Goal: Task Accomplishment & Management: Use online tool/utility

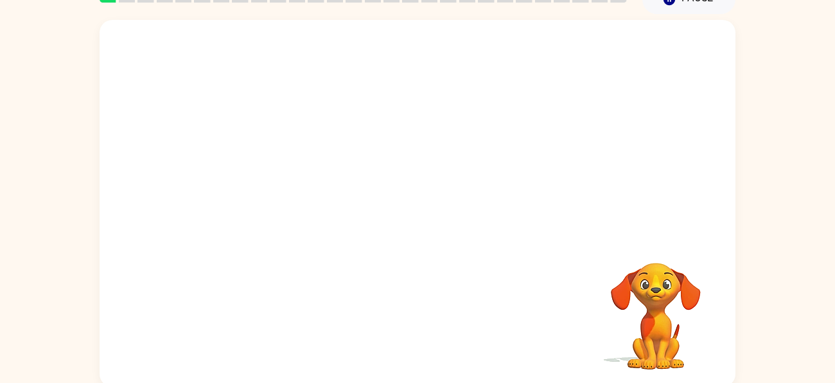
scroll to position [69, 0]
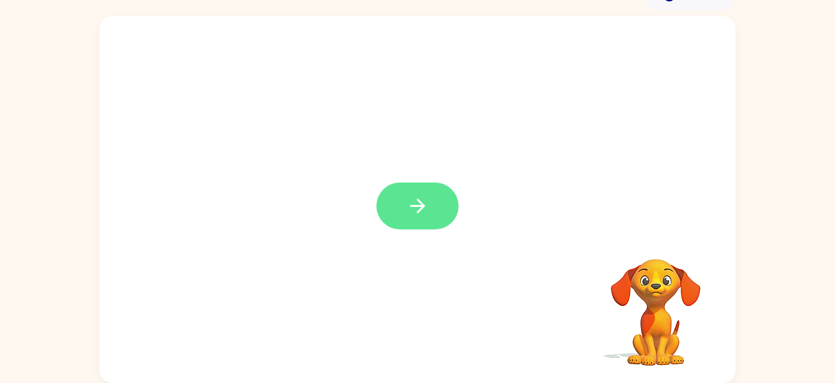
click at [417, 213] on icon "button" at bounding box center [417, 206] width 22 height 22
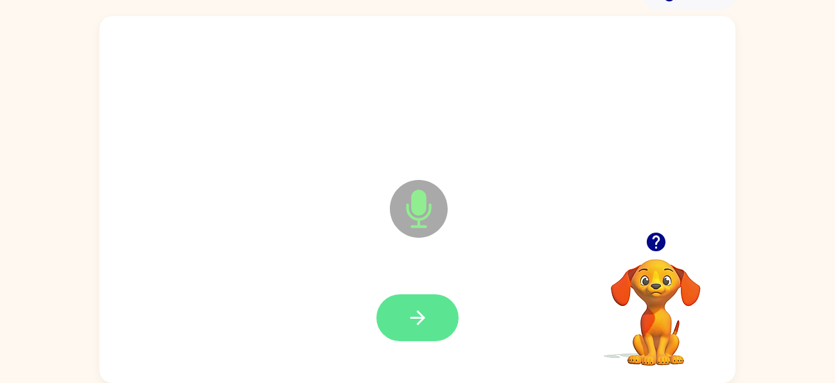
click at [392, 314] on button "button" at bounding box center [417, 317] width 82 height 47
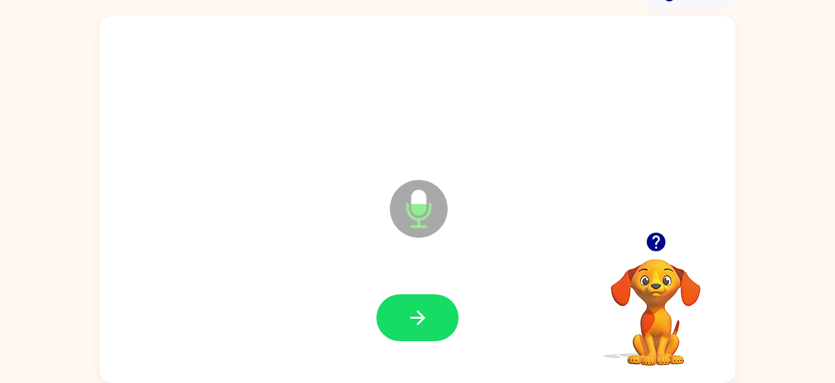
click at [654, 247] on icon "button" at bounding box center [655, 241] width 19 height 19
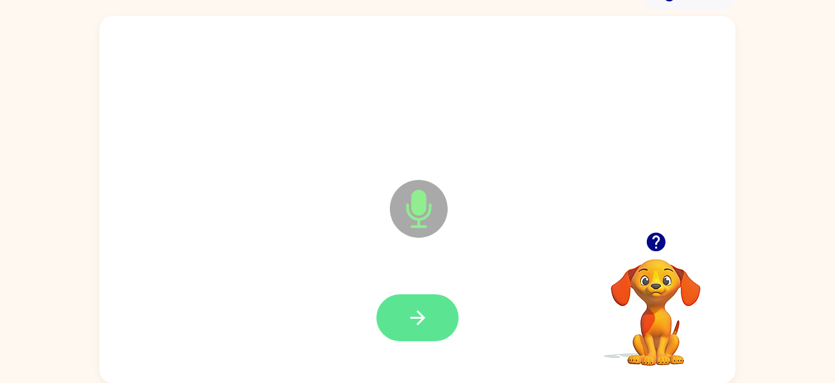
click at [400, 314] on button "button" at bounding box center [417, 317] width 82 height 47
click at [417, 314] on icon "button" at bounding box center [417, 317] width 22 height 22
click at [411, 317] on icon "button" at bounding box center [417, 317] width 15 height 15
click at [444, 321] on button "button" at bounding box center [417, 317] width 82 height 47
click at [436, 322] on button "button" at bounding box center [417, 317] width 82 height 47
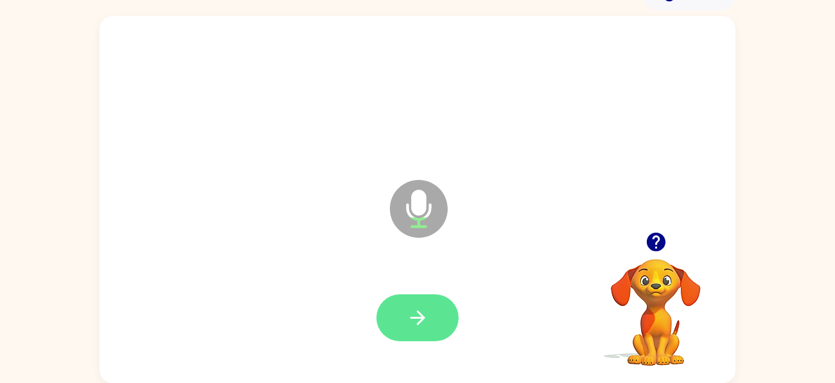
click at [439, 303] on button "button" at bounding box center [417, 317] width 82 height 47
click at [410, 300] on button "button" at bounding box center [417, 317] width 82 height 47
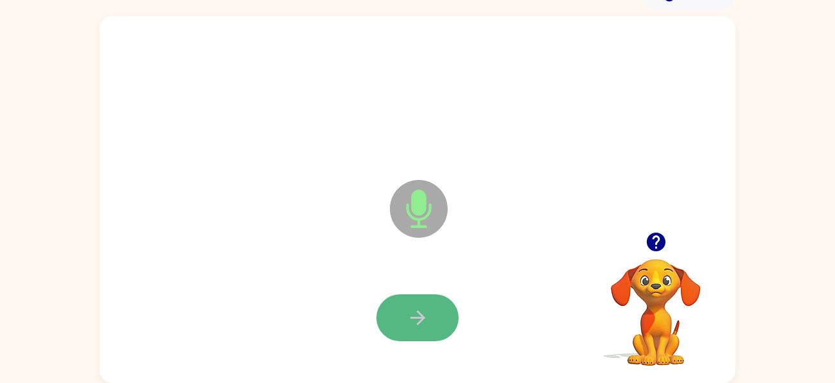
click at [400, 320] on button "button" at bounding box center [417, 317] width 82 height 47
click at [428, 309] on icon "button" at bounding box center [417, 317] width 22 height 22
click at [434, 312] on button "button" at bounding box center [417, 317] width 82 height 47
click at [432, 326] on button "button" at bounding box center [417, 317] width 82 height 47
click at [427, 310] on icon "button" at bounding box center [417, 317] width 22 height 22
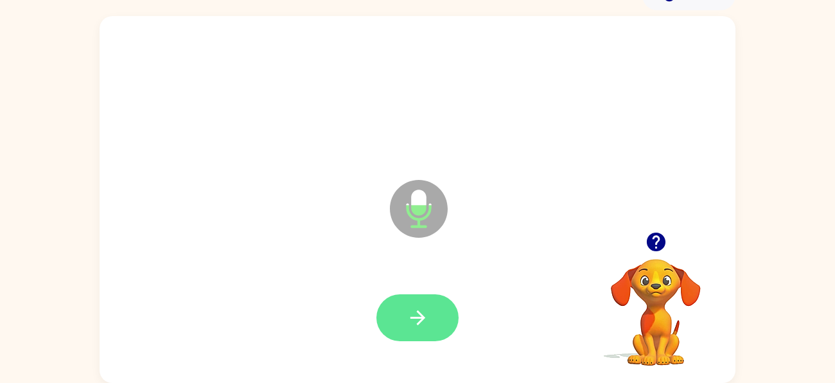
click at [427, 311] on icon "button" at bounding box center [417, 317] width 22 height 22
click at [415, 324] on icon "button" at bounding box center [417, 317] width 22 height 22
click at [428, 308] on icon "button" at bounding box center [417, 317] width 22 height 22
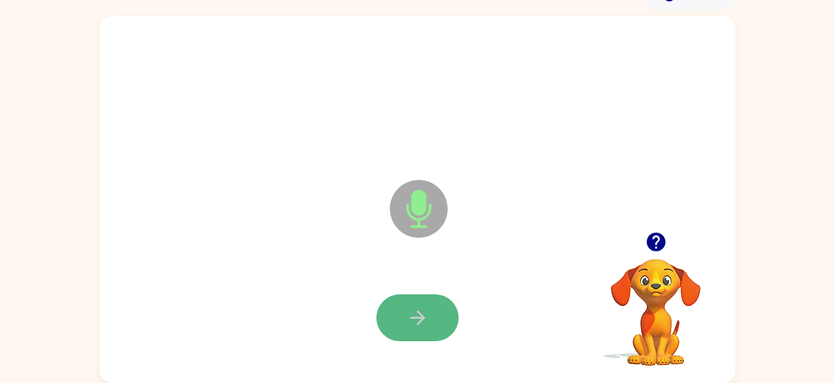
click at [421, 302] on button "button" at bounding box center [417, 317] width 82 height 47
click at [432, 315] on button "button" at bounding box center [417, 317] width 82 height 47
click at [433, 315] on button "button" at bounding box center [417, 317] width 82 height 47
click at [422, 323] on icon "button" at bounding box center [417, 317] width 22 height 22
click at [444, 303] on button "button" at bounding box center [417, 317] width 82 height 47
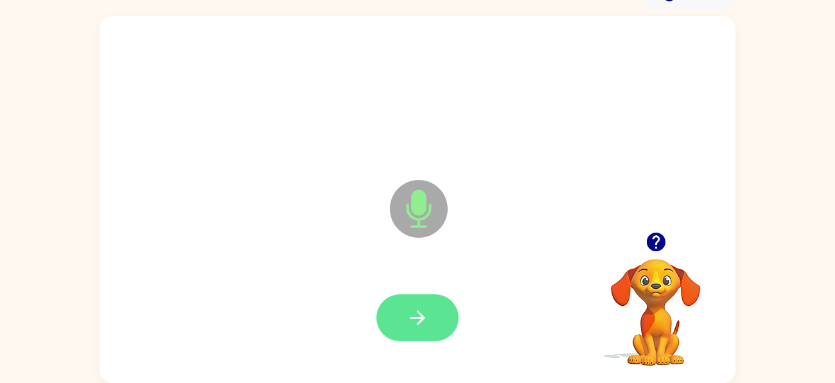
click at [442, 306] on button "button" at bounding box center [417, 317] width 82 height 47
click at [447, 320] on button "button" at bounding box center [417, 317] width 82 height 47
click at [424, 324] on icon "button" at bounding box center [417, 317] width 22 height 22
click at [424, 299] on button "button" at bounding box center [417, 317] width 82 height 47
click at [409, 307] on icon "button" at bounding box center [417, 317] width 22 height 22
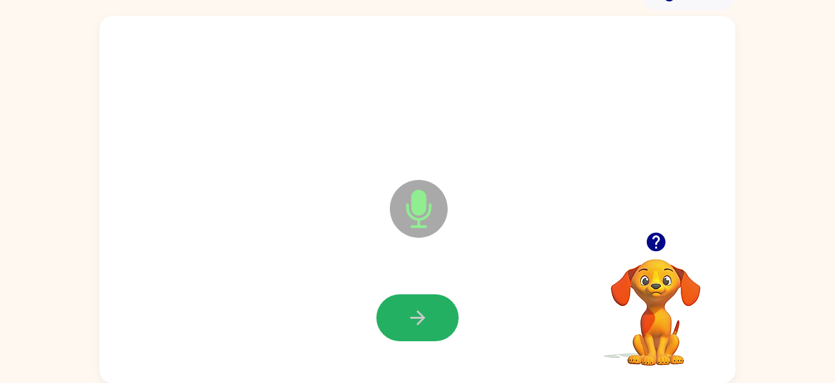
click at [409, 307] on icon "button" at bounding box center [417, 317] width 22 height 22
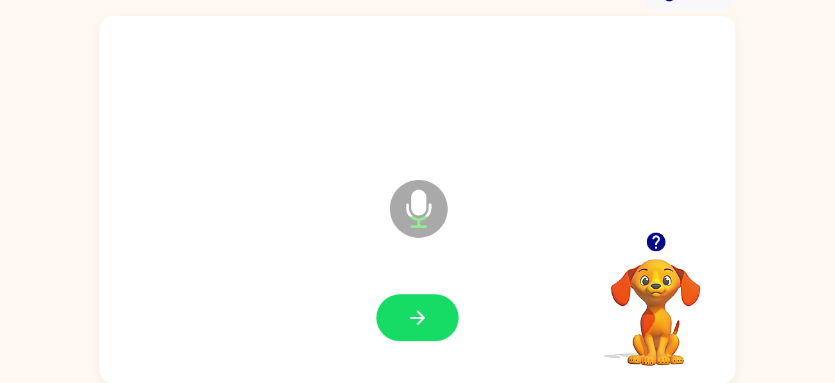
click at [652, 234] on icon "button" at bounding box center [655, 241] width 19 height 19
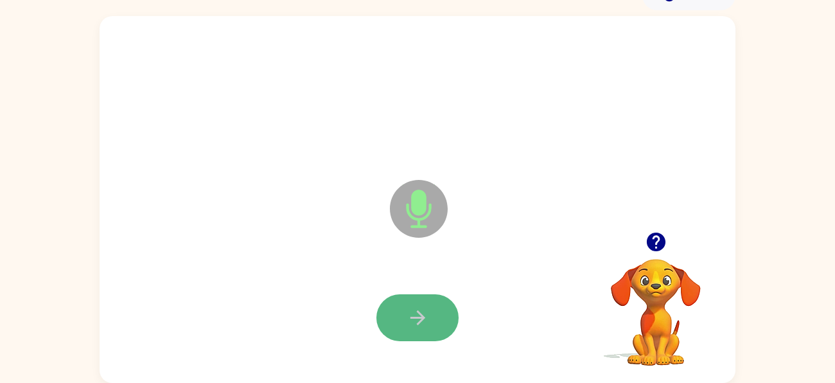
click at [411, 306] on icon "button" at bounding box center [417, 317] width 22 height 22
click at [408, 302] on button "button" at bounding box center [417, 317] width 82 height 47
click at [431, 321] on button "button" at bounding box center [417, 317] width 82 height 47
click at [442, 325] on button "button" at bounding box center [417, 317] width 82 height 47
click at [438, 322] on button "button" at bounding box center [417, 317] width 82 height 47
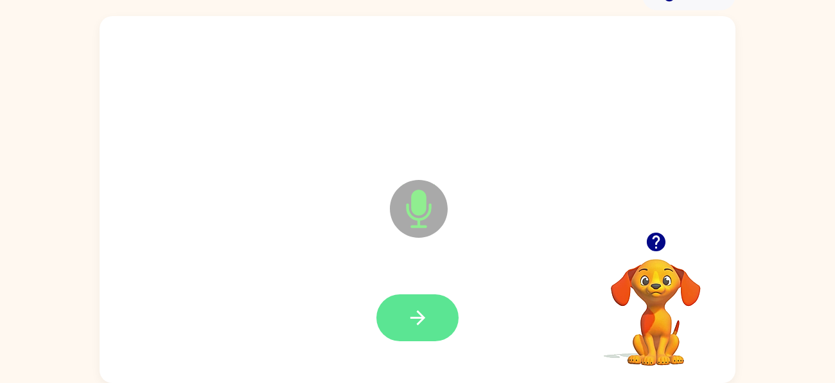
click at [411, 301] on button "button" at bounding box center [417, 317] width 82 height 47
click at [442, 323] on button "button" at bounding box center [417, 317] width 82 height 47
click at [428, 324] on icon "button" at bounding box center [417, 317] width 22 height 22
click at [408, 326] on icon "button" at bounding box center [417, 317] width 22 height 22
click at [437, 315] on button "button" at bounding box center [417, 317] width 82 height 47
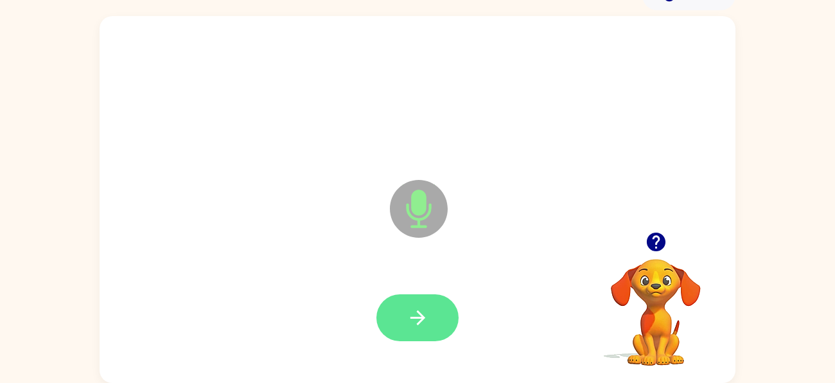
click at [442, 306] on button "button" at bounding box center [417, 317] width 82 height 47
click at [437, 316] on button "button" at bounding box center [417, 317] width 82 height 47
click at [442, 317] on button "button" at bounding box center [417, 317] width 82 height 47
click at [426, 315] on icon "button" at bounding box center [417, 317] width 22 height 22
click at [428, 306] on icon "button" at bounding box center [417, 317] width 22 height 22
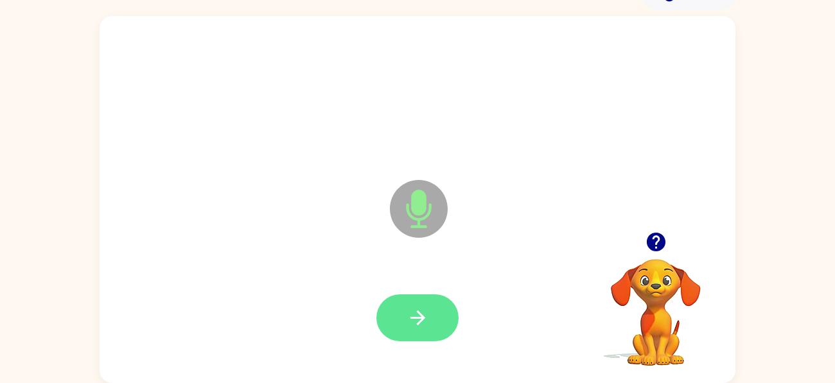
click at [424, 306] on icon "button" at bounding box center [417, 317] width 22 height 22
click at [435, 319] on button "button" at bounding box center [417, 317] width 82 height 47
click at [433, 321] on button "button" at bounding box center [417, 317] width 82 height 47
click at [418, 317] on icon "button" at bounding box center [417, 317] width 15 height 15
click at [410, 320] on icon "button" at bounding box center [417, 317] width 22 height 22
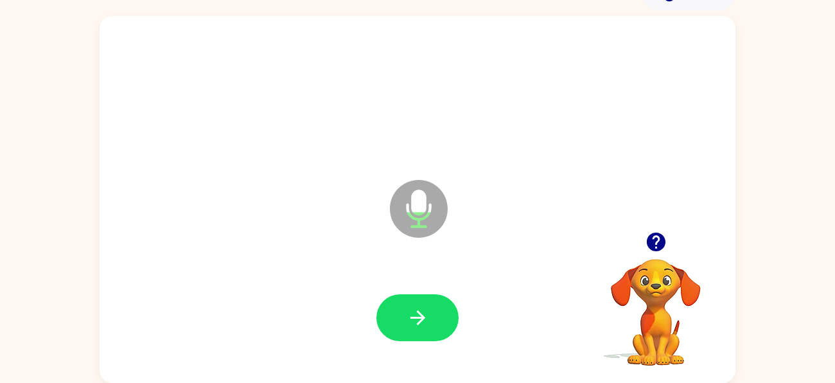
click at [410, 320] on icon "button" at bounding box center [417, 317] width 22 height 22
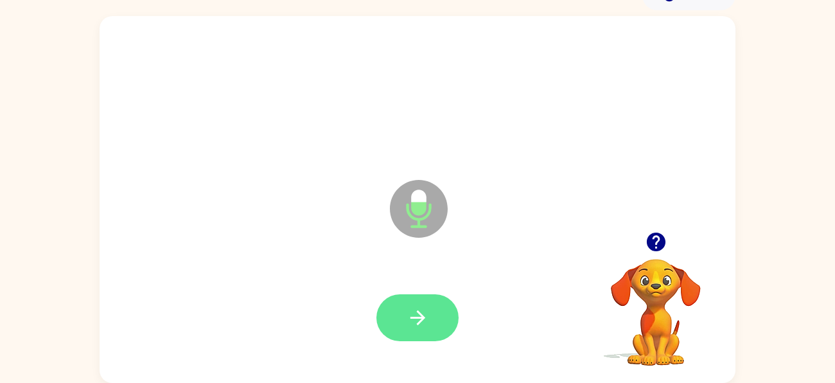
click at [425, 314] on icon "button" at bounding box center [417, 317] width 22 height 22
click at [417, 326] on icon "button" at bounding box center [417, 317] width 22 height 22
click at [428, 304] on button "button" at bounding box center [417, 317] width 82 height 47
click at [429, 311] on button "button" at bounding box center [417, 317] width 82 height 47
click at [451, 303] on button "button" at bounding box center [417, 317] width 82 height 47
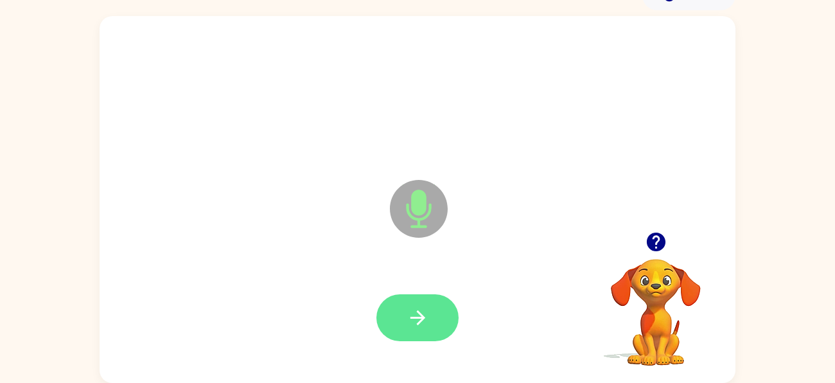
click at [446, 306] on button "button" at bounding box center [417, 317] width 82 height 47
click at [440, 320] on button "button" at bounding box center [417, 317] width 82 height 47
click at [426, 294] on button "button" at bounding box center [417, 317] width 82 height 47
click at [429, 306] on button "button" at bounding box center [417, 317] width 82 height 47
click at [428, 320] on icon "button" at bounding box center [417, 317] width 22 height 22
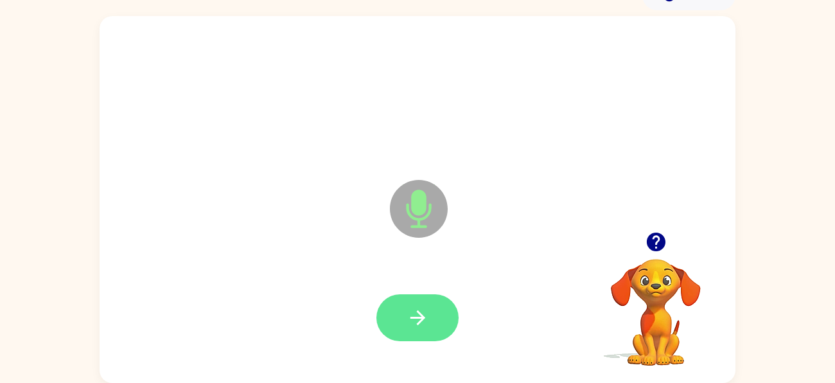
click at [445, 320] on button "button" at bounding box center [417, 317] width 82 height 47
click at [442, 303] on button "button" at bounding box center [417, 317] width 82 height 47
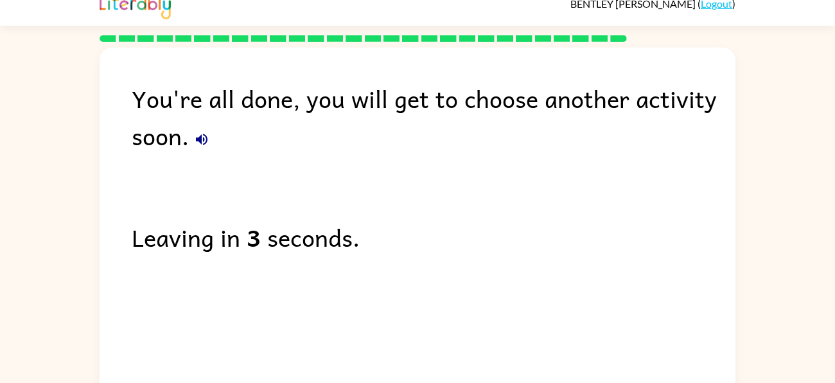
scroll to position [17, 0]
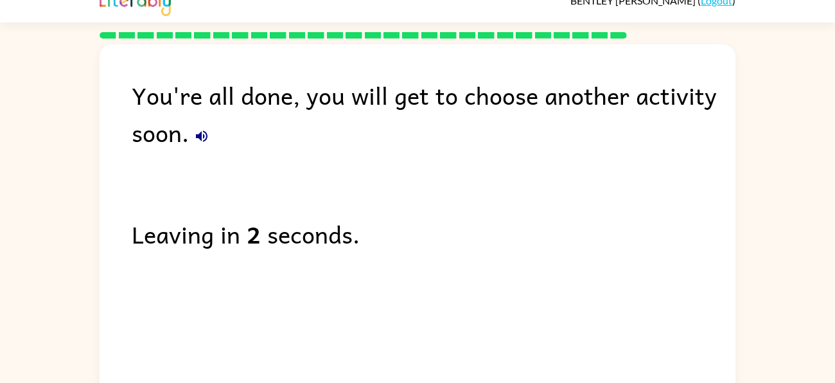
click at [200, 146] on button "button" at bounding box center [202, 136] width 26 height 26
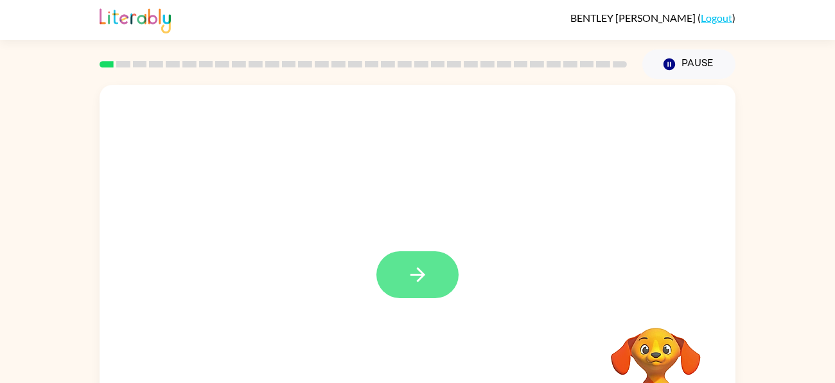
click at [399, 283] on button "button" at bounding box center [417, 274] width 82 height 47
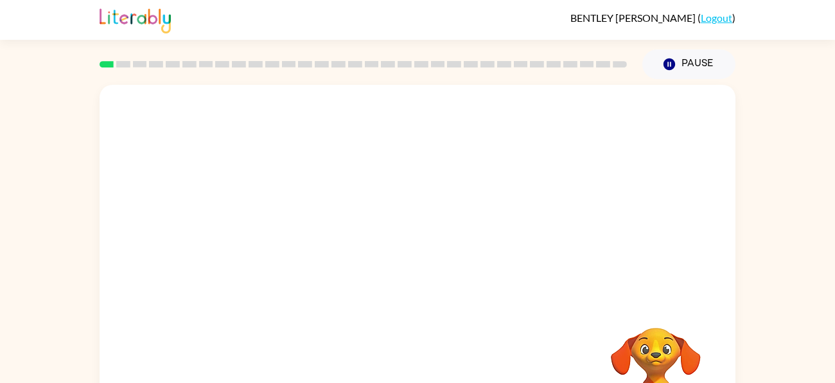
scroll to position [69, 0]
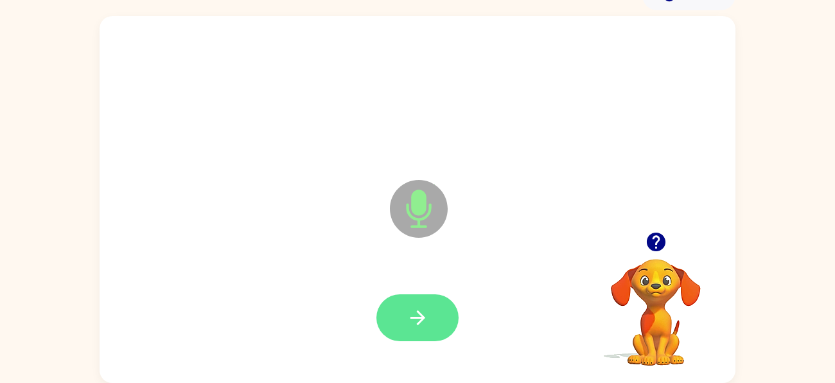
click at [434, 301] on button "button" at bounding box center [417, 317] width 82 height 47
click at [452, 331] on button "button" at bounding box center [417, 317] width 82 height 47
click at [433, 310] on button "button" at bounding box center [417, 317] width 82 height 47
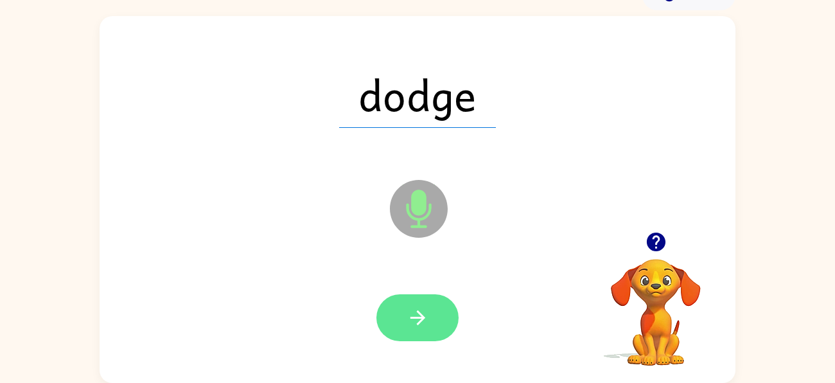
click at [434, 306] on button "button" at bounding box center [417, 317] width 82 height 47
click at [420, 322] on icon "button" at bounding box center [417, 317] width 22 height 22
click at [437, 317] on button "button" at bounding box center [417, 317] width 82 height 47
click at [437, 306] on button "button" at bounding box center [417, 317] width 82 height 47
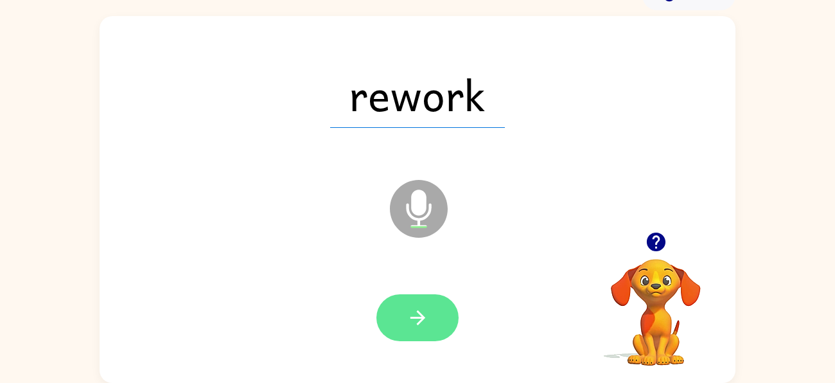
click at [436, 316] on button "button" at bounding box center [417, 317] width 82 height 47
click at [442, 316] on button "button" at bounding box center [417, 317] width 82 height 47
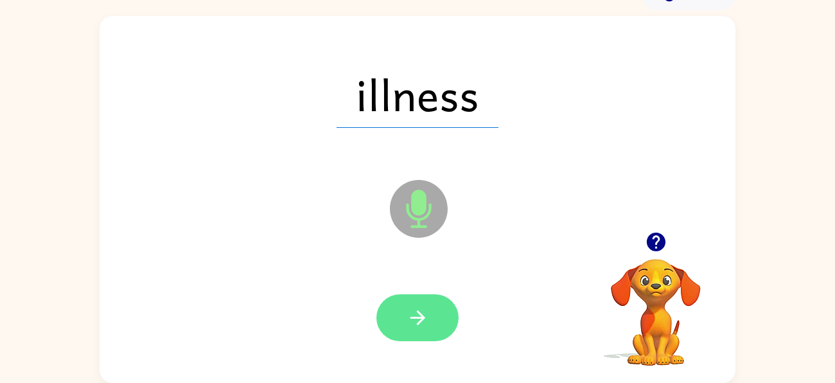
click at [431, 315] on button "button" at bounding box center [417, 317] width 82 height 47
click at [430, 311] on button "button" at bounding box center [417, 317] width 82 height 47
click at [433, 312] on button "button" at bounding box center [417, 317] width 82 height 47
click at [439, 302] on button "button" at bounding box center [417, 317] width 82 height 47
click at [440, 317] on button "button" at bounding box center [417, 317] width 82 height 47
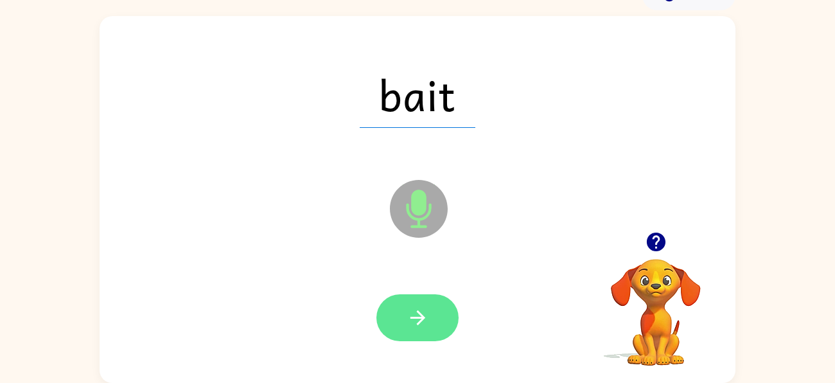
click at [443, 315] on button "button" at bounding box center [417, 317] width 82 height 47
click at [430, 315] on button "button" at bounding box center [417, 317] width 82 height 47
click at [429, 318] on button "button" at bounding box center [417, 317] width 82 height 47
click at [436, 313] on button "button" at bounding box center [417, 317] width 82 height 47
click at [437, 311] on button "button" at bounding box center [417, 317] width 82 height 47
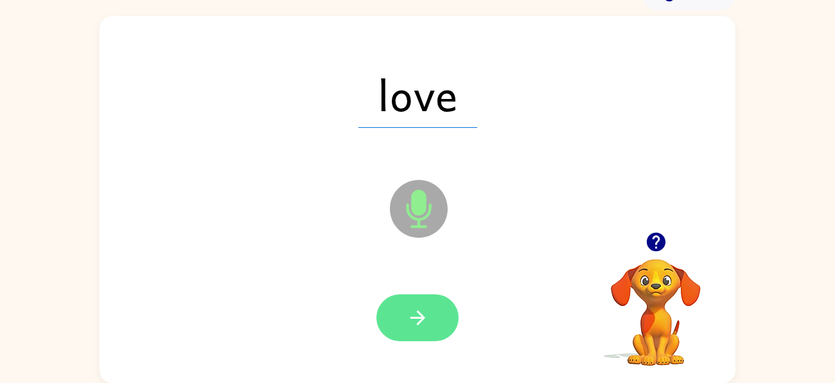
click at [437, 309] on button "button" at bounding box center [417, 317] width 82 height 47
click at [439, 329] on button "button" at bounding box center [417, 317] width 82 height 47
click at [438, 305] on button "button" at bounding box center [417, 317] width 82 height 47
click at [438, 320] on button "button" at bounding box center [417, 317] width 82 height 47
click at [437, 299] on button "button" at bounding box center [417, 317] width 82 height 47
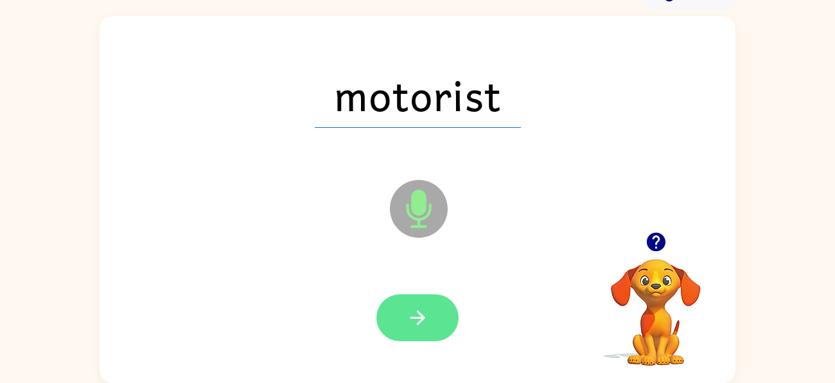
click at [434, 319] on button "button" at bounding box center [417, 317] width 82 height 47
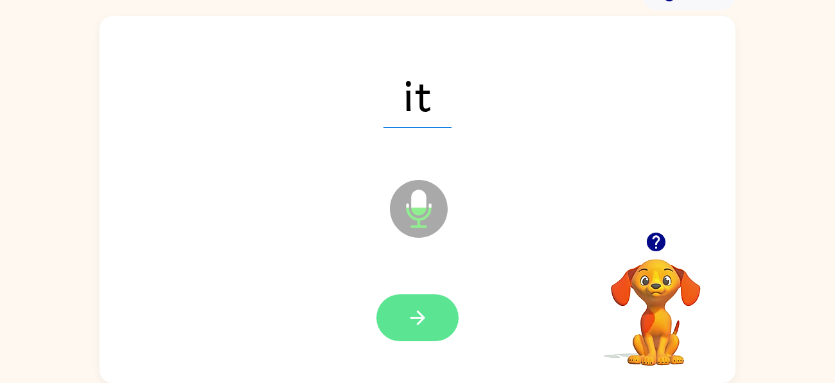
click at [434, 313] on button "button" at bounding box center [417, 317] width 82 height 47
click at [426, 314] on icon "button" at bounding box center [417, 317] width 22 height 22
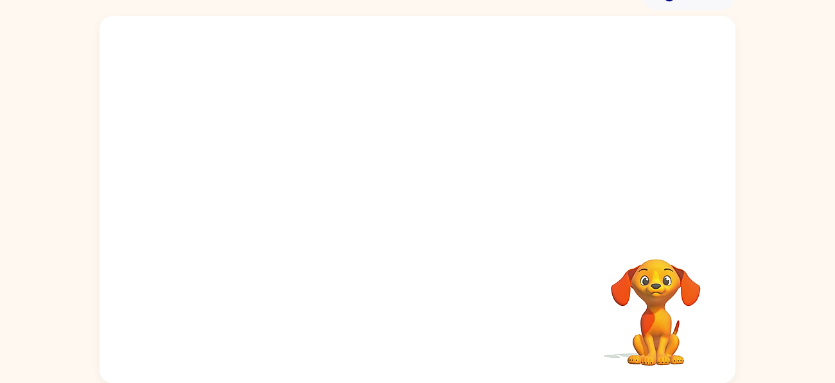
click at [665, 284] on video "Your browser must support playing .mp4 files to use Literably. Please try using…" at bounding box center [655, 303] width 128 height 128
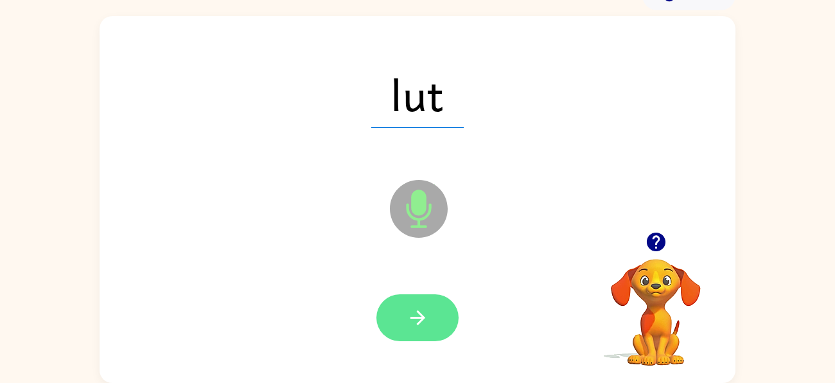
click at [436, 294] on button "button" at bounding box center [417, 317] width 82 height 47
click at [446, 318] on button "button" at bounding box center [417, 317] width 82 height 47
click at [447, 312] on button "button" at bounding box center [417, 317] width 82 height 47
click at [440, 318] on button "button" at bounding box center [417, 317] width 82 height 47
click at [431, 311] on button "button" at bounding box center [417, 317] width 82 height 47
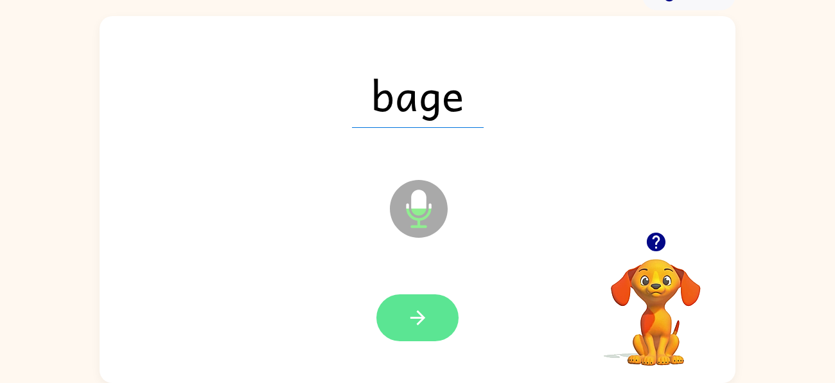
click at [435, 316] on button "button" at bounding box center [417, 317] width 82 height 47
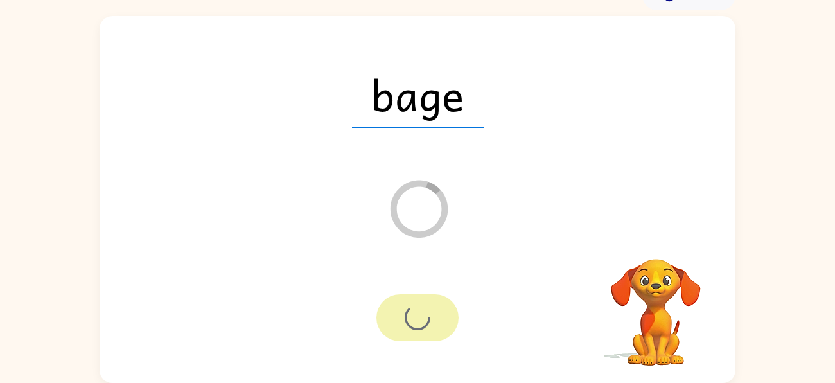
scroll to position [46, 0]
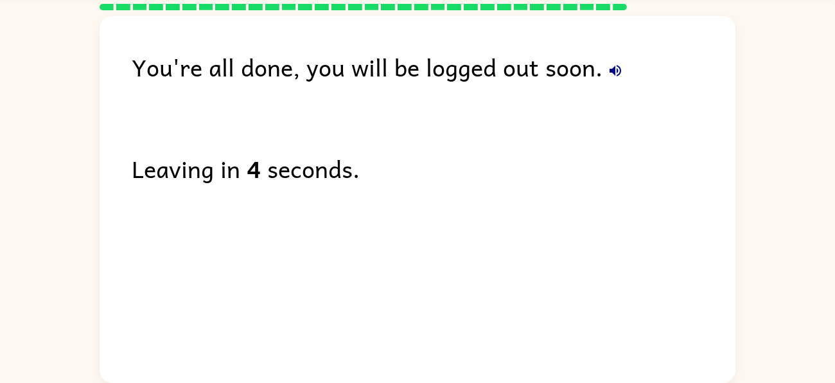
click at [600, 60] on div "You're all done, you will be logged out soon." at bounding box center [433, 66] width 603 height 37
click at [607, 67] on icon "button" at bounding box center [614, 70] width 15 height 15
